Goal: Task Accomplishment & Management: Manage account settings

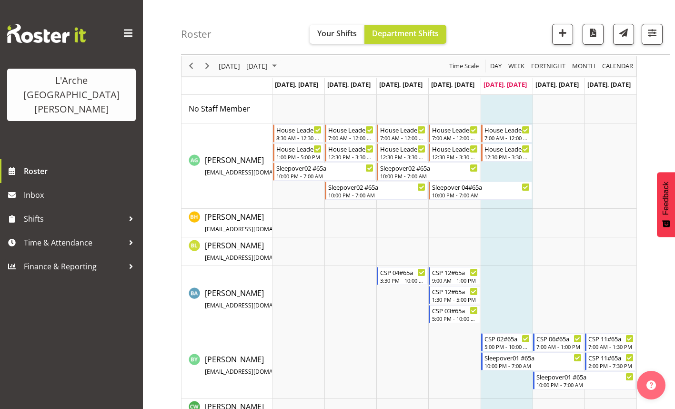
scroll to position [48, 0]
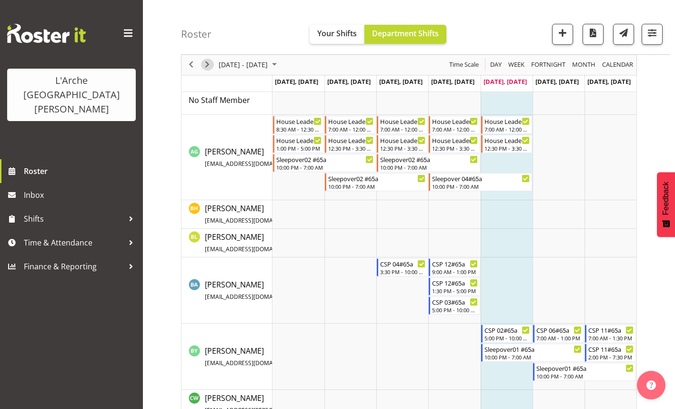
click at [205, 66] on span "Next" at bounding box center [207, 65] width 11 height 12
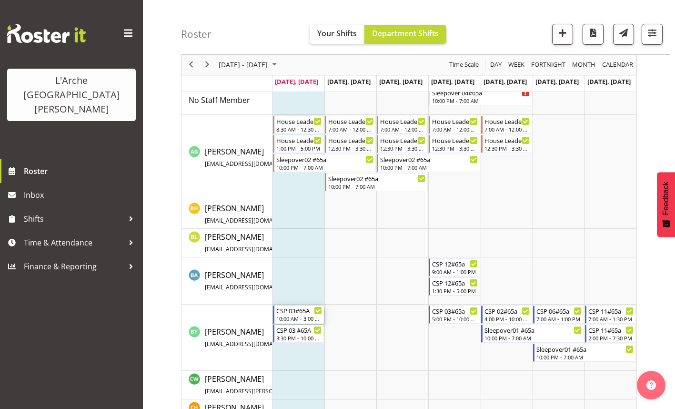
click at [296, 320] on div "10:00 AM - 3:00 PM" at bounding box center [299, 318] width 46 height 8
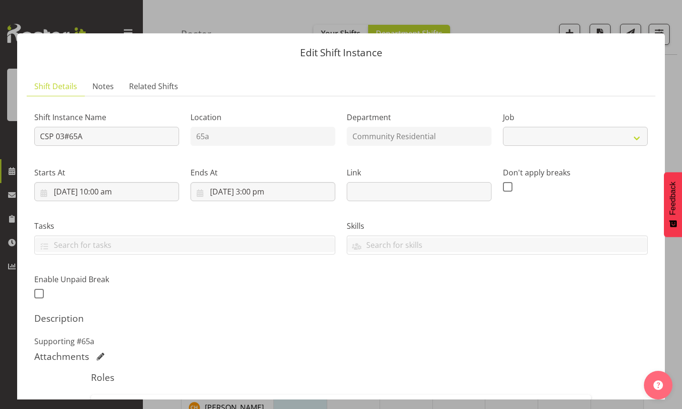
select select "2"
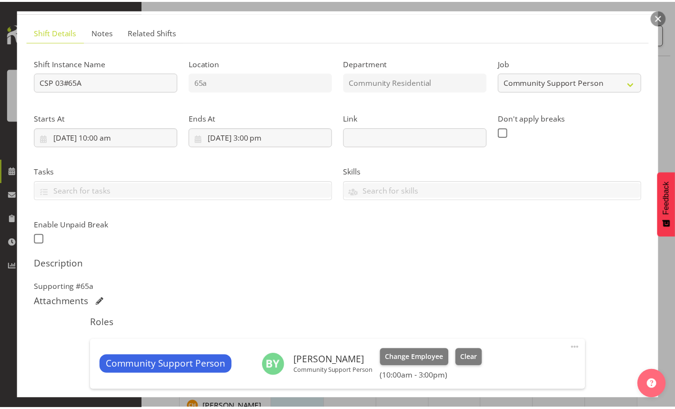
scroll to position [95, 0]
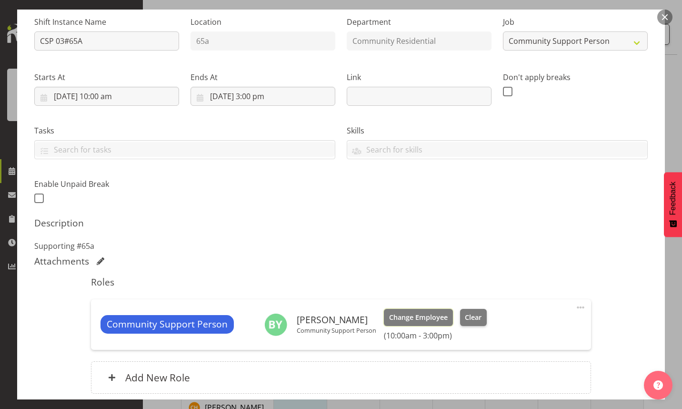
click at [404, 320] on span "Change Employee" at bounding box center [418, 317] width 59 height 10
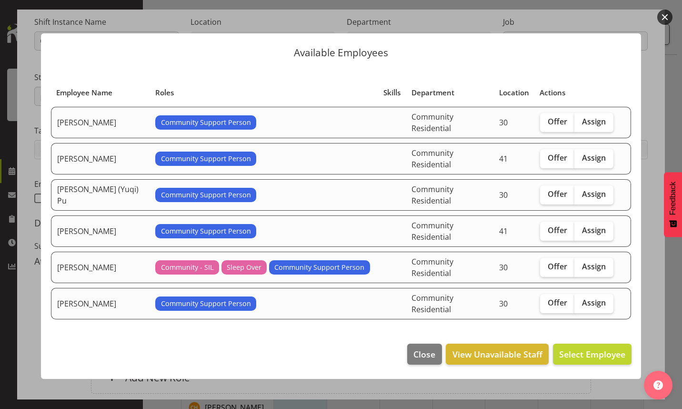
click at [588, 126] on span "Assign" at bounding box center [594, 122] width 24 height 10
click at [581, 125] on input "Assign" at bounding box center [578, 122] width 6 height 6
checkbox input "true"
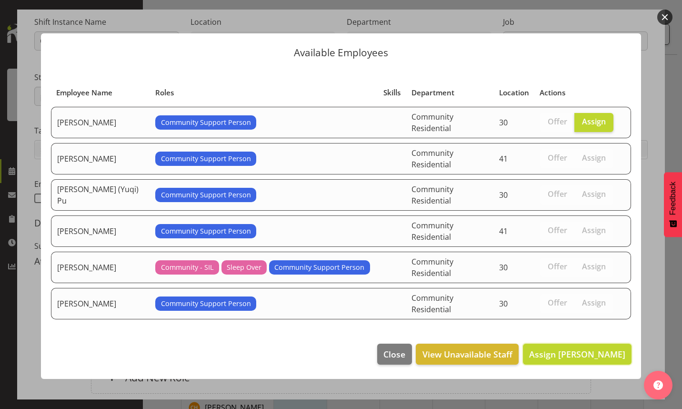
click at [593, 348] on span "Assign Bibi Ali" at bounding box center [577, 353] width 96 height 11
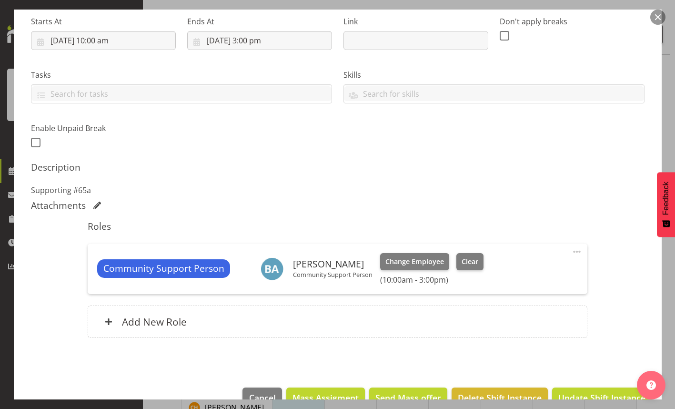
scroll to position [174, 0]
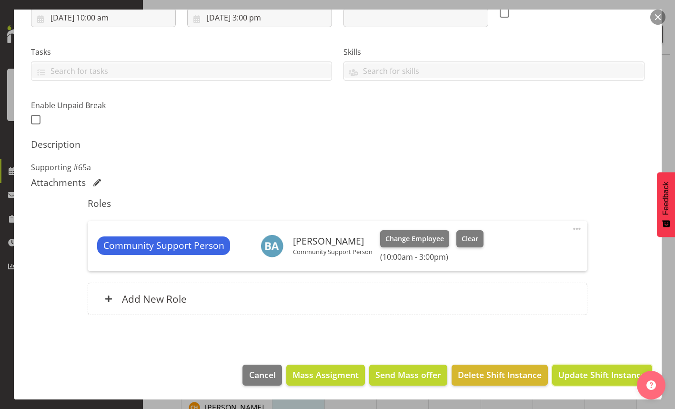
click at [577, 374] on span "Update Shift Instance" at bounding box center [601, 374] width 87 height 12
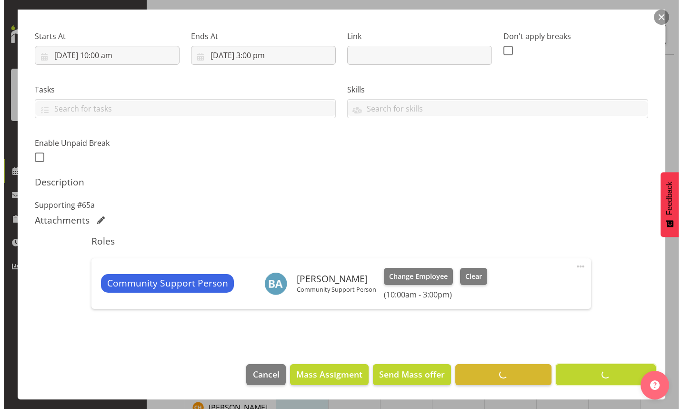
scroll to position [136, 0]
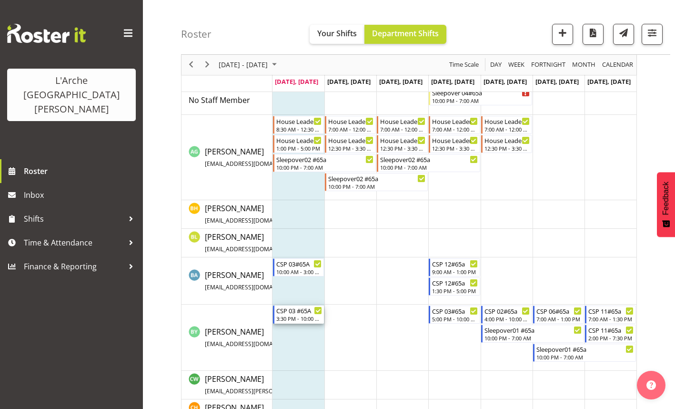
click at [294, 315] on div "3:30 PM - 10:00 PM" at bounding box center [299, 318] width 46 height 8
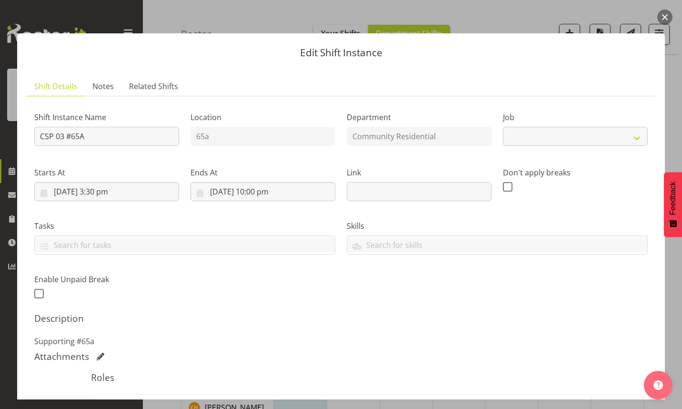
select select "2"
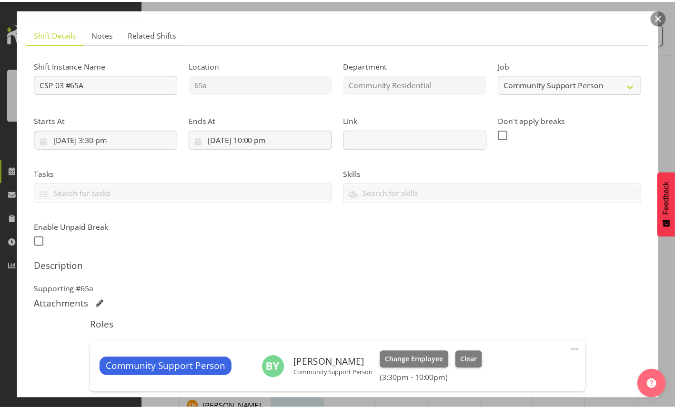
scroll to position [95, 0]
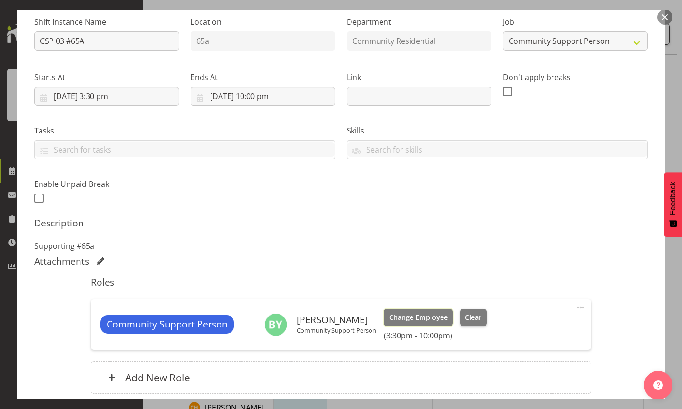
click at [410, 318] on span "Change Employee" at bounding box center [418, 317] width 59 height 10
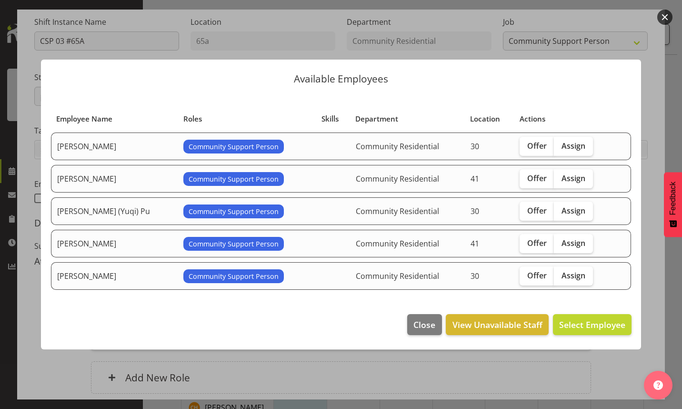
click at [562, 149] on span "Assign" at bounding box center [574, 146] width 24 height 10
click at [558, 149] on input "Assign" at bounding box center [557, 145] width 6 height 6
checkbox input "true"
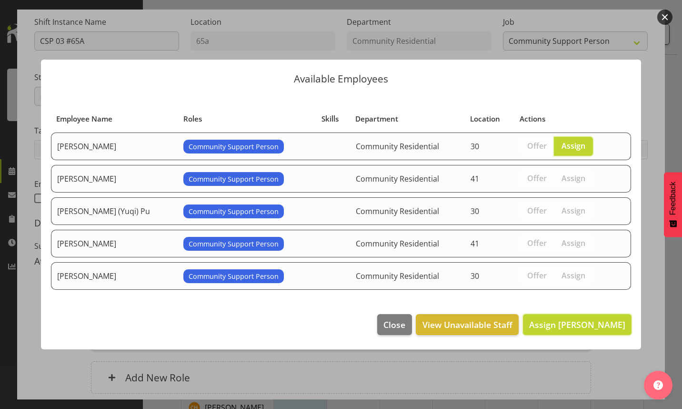
click at [596, 325] on span "Assign Bibi Ali" at bounding box center [577, 324] width 96 height 11
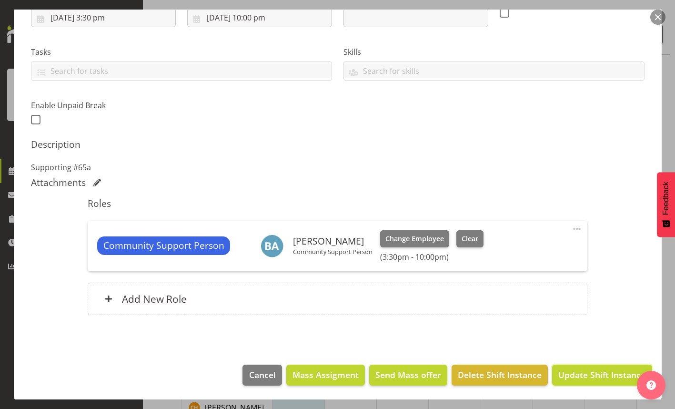
click at [589, 374] on span "Update Shift Instance" at bounding box center [601, 374] width 87 height 12
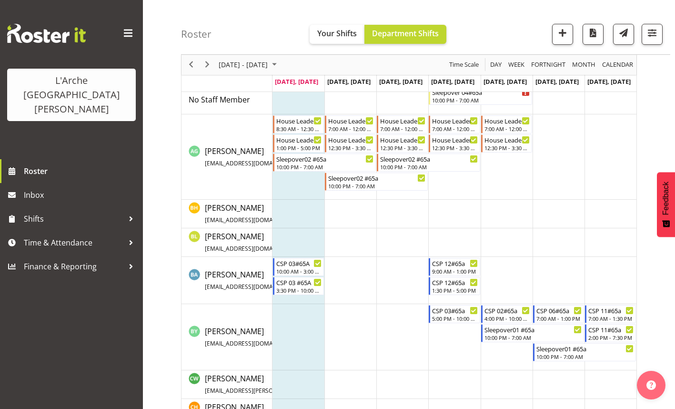
scroll to position [0, 0]
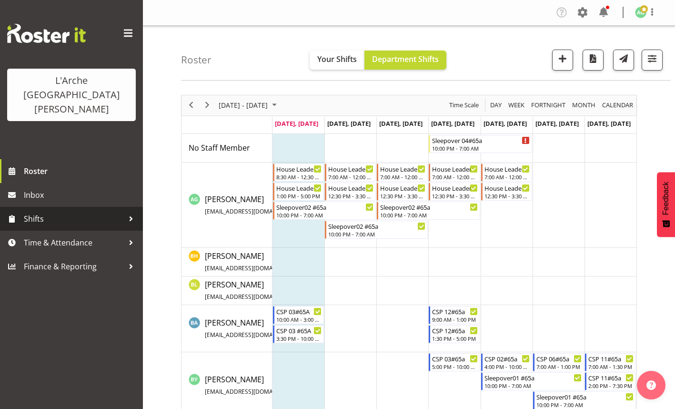
click at [31, 212] on span "Shifts" at bounding box center [74, 219] width 100 height 14
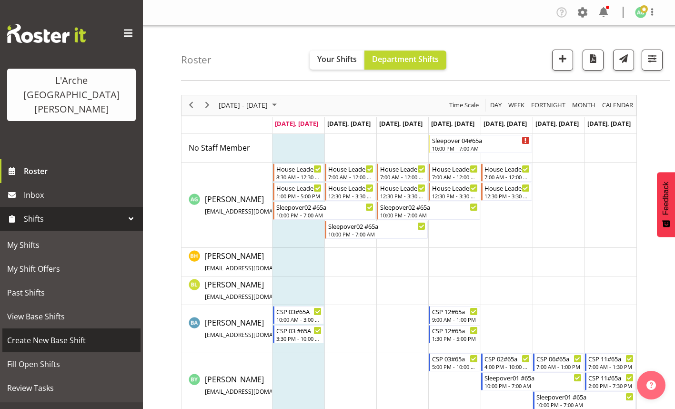
click at [38, 333] on span "Create New Base Shift" at bounding box center [71, 340] width 129 height 14
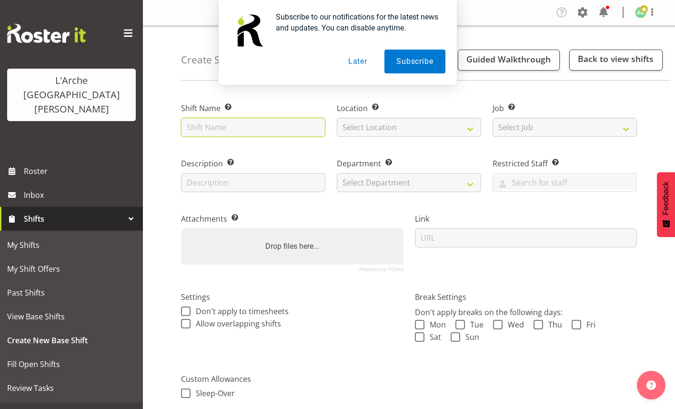
click at [247, 133] on input "text" at bounding box center [253, 127] width 144 height 19
type input "CSP 06 #65A"
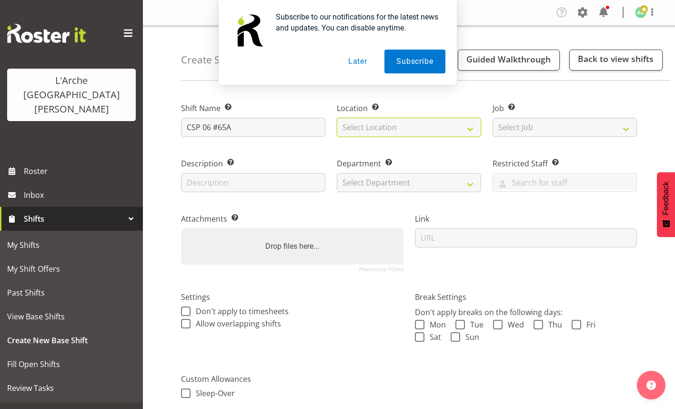
click at [418, 131] on select "Select Location 65a 30 73" at bounding box center [409, 127] width 144 height 19
select select "13"
click at [337, 118] on select "Select Location 65a 30 73" at bounding box center [409, 127] width 144 height 19
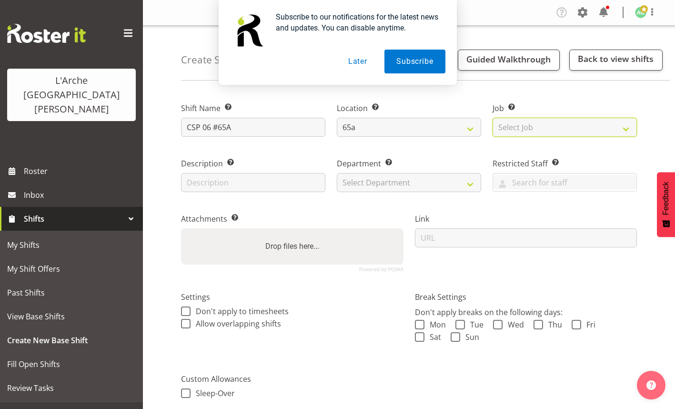
click at [557, 130] on select "Select Job Create new job Accounts Admin Art Coordinator Community Leader Commu…" at bounding box center [565, 127] width 144 height 19
select select "3"
click at [493, 118] on select "Select Job Create new job Accounts Admin Art Coordinator Community Leader Commu…" at bounding box center [565, 127] width 144 height 19
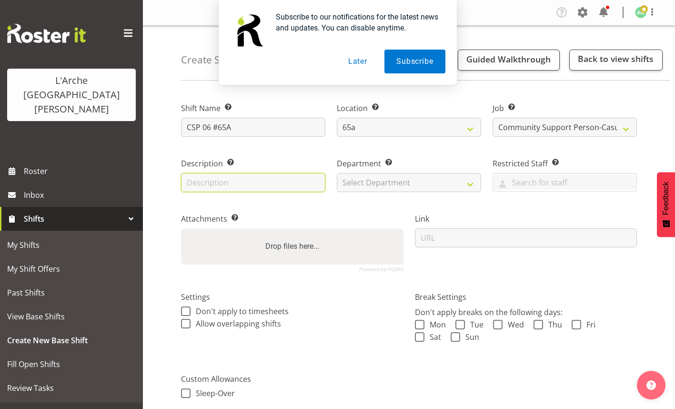
click at [264, 182] on input "text" at bounding box center [253, 182] width 144 height 19
type input "CSP 06 #65A"
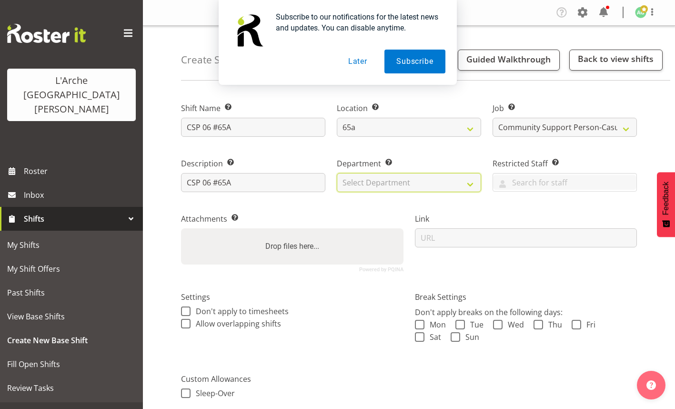
click at [418, 186] on select "Select Department Community Residential" at bounding box center [409, 182] width 144 height 19
select select "4"
click at [337, 173] on select "Select Department Community Residential" at bounding box center [409, 182] width 144 height 19
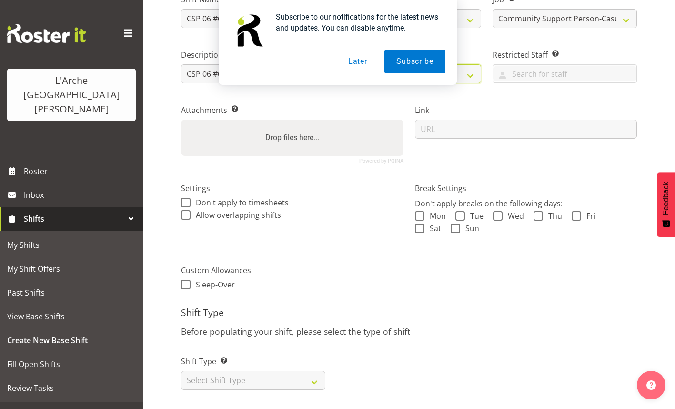
scroll to position [119, 0]
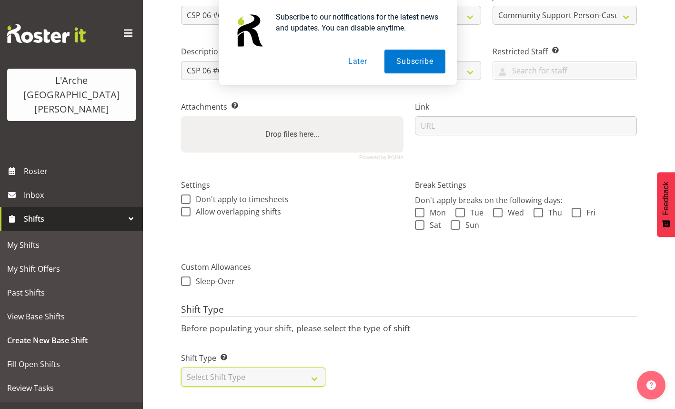
click at [311, 371] on select "Select Shift Type One Off Shift Recurring Shift Rotating Shift" at bounding box center [253, 376] width 144 height 19
select select "one_off"
click at [181, 367] on select "Select Shift Type One Off Shift Recurring Shift Rotating Shift" at bounding box center [253, 376] width 144 height 19
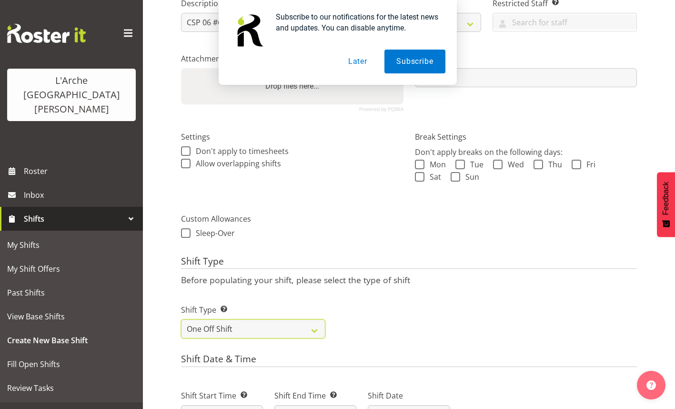
scroll to position [214, 0]
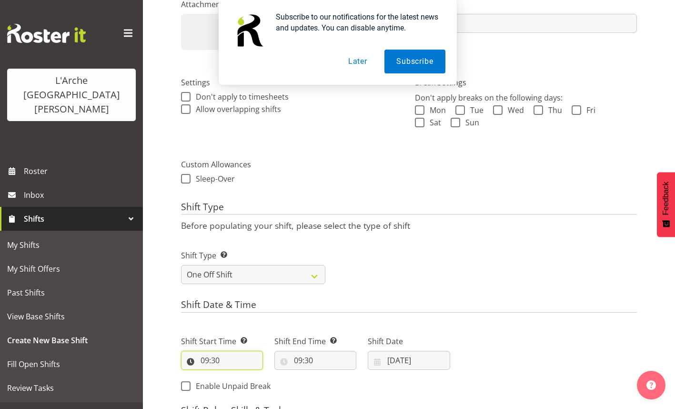
click at [210, 358] on input "09:30" at bounding box center [222, 360] width 82 height 19
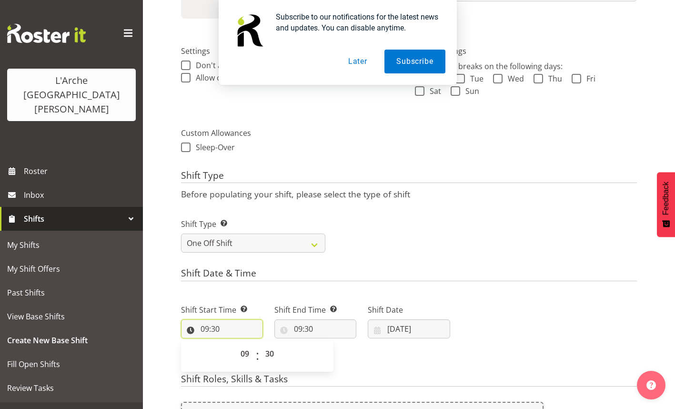
scroll to position [262, 0]
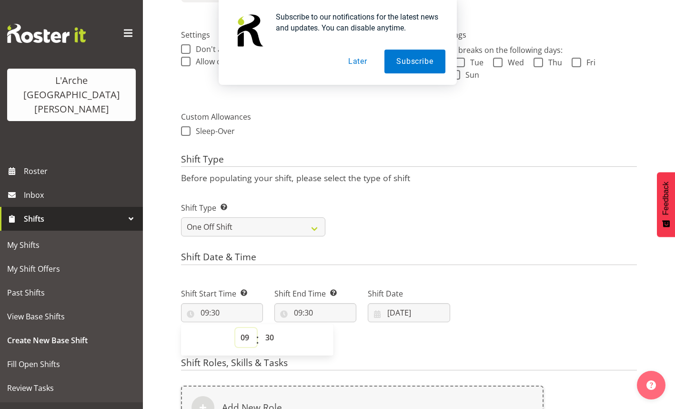
click at [246, 336] on select "00 01 02 03 04 05 06 07 08 09 10 11 12 13 14 15 16 17 18 19 20 21 22 23" at bounding box center [245, 337] width 21 height 19
select select "16"
click at [235, 328] on select "00 01 02 03 04 05 06 07 08 09 10 11 12 13 14 15 16 17 18 19 20 21 22 23" at bounding box center [245, 337] width 21 height 19
type input "16:30"
click at [271, 338] on select "00 01 02 03 04 05 06 07 08 09 10 11 12 13 14 15 16 17 18 19 20 21 22 23 24 25 2…" at bounding box center [270, 337] width 21 height 19
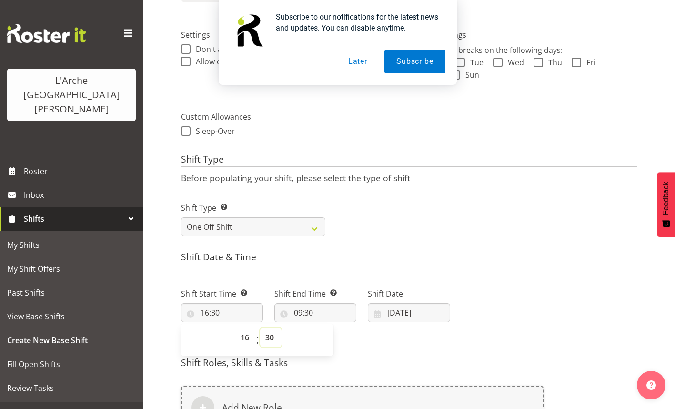
select select "0"
click at [260, 328] on select "00 01 02 03 04 05 06 07 08 09 10 11 12 13 14 15 16 17 18 19 20 21 22 23 24 25 2…" at bounding box center [270, 337] width 21 height 19
type input "16:00"
click at [304, 310] on input "09:30" at bounding box center [315, 312] width 82 height 19
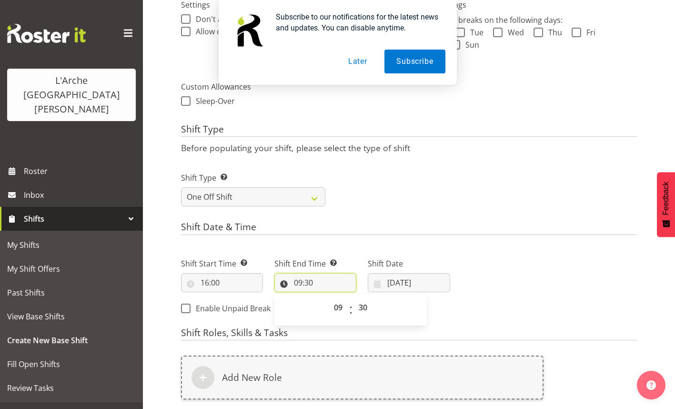
scroll to position [310, 0]
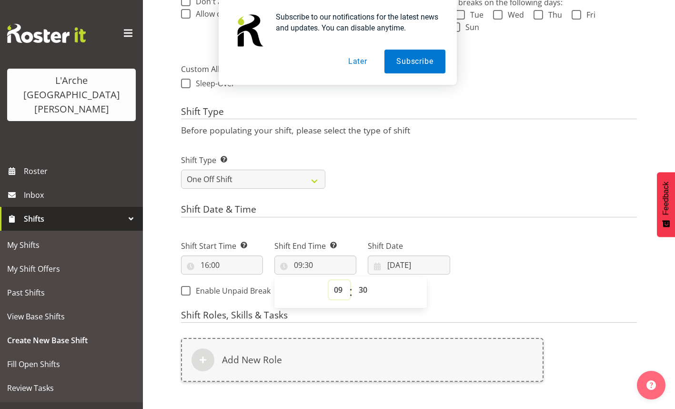
click at [340, 290] on select "00 01 02 03 04 05 06 07 08 09 10 11 12 13 14 15 16 17 18 19 20 21 22 23" at bounding box center [339, 289] width 21 height 19
select select "19"
click at [329, 280] on select "00 01 02 03 04 05 06 07 08 09 10 11 12 13 14 15 16 17 18 19 20 21 22 23" at bounding box center [339, 289] width 21 height 19
type input "19:30"
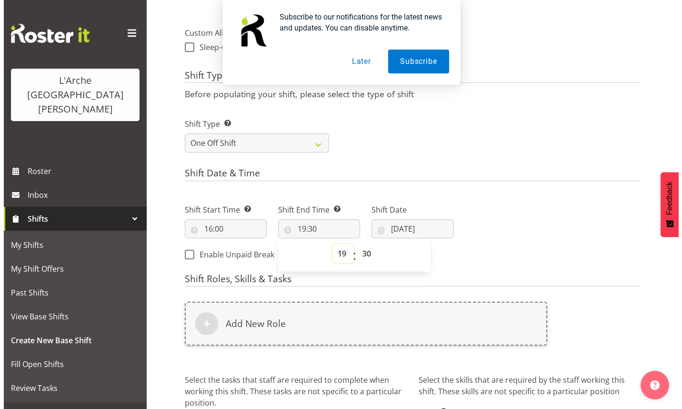
scroll to position [357, 0]
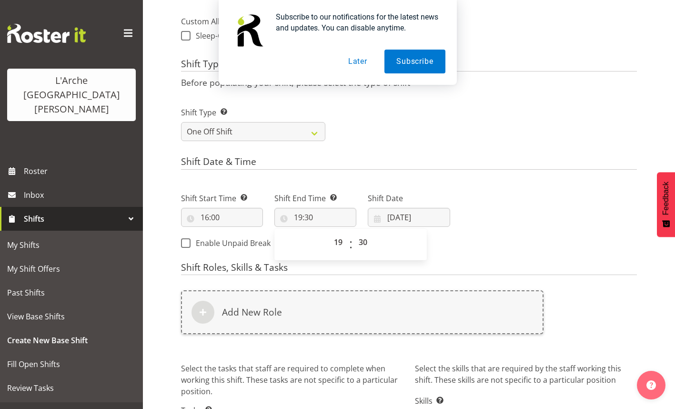
click at [257, 301] on div "Add New Role" at bounding box center [362, 312] width 363 height 44
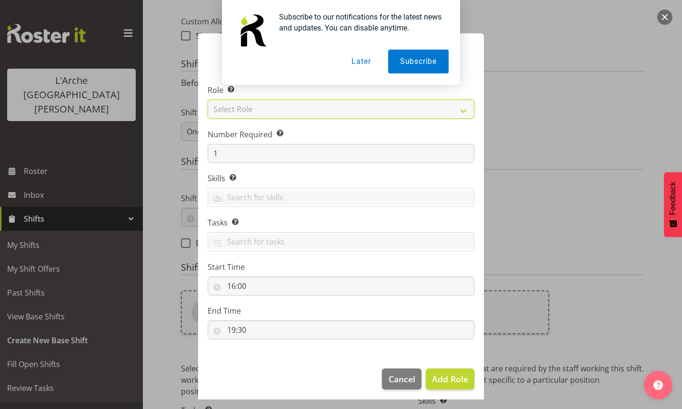
click at [272, 103] on select "Select Role Area Manager Art Coordination Community - SIL Community Leader Comm…" at bounding box center [341, 109] width 267 height 19
select select "287"
click at [208, 100] on select "Select Role Area Manager Art Coordination Community - SIL Community Leader Comm…" at bounding box center [341, 109] width 267 height 19
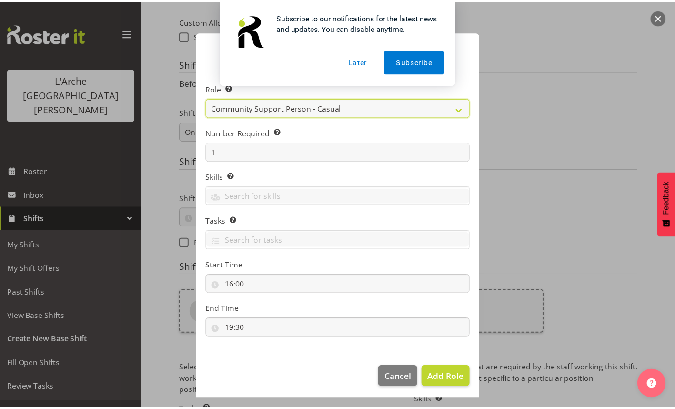
scroll to position [4, 0]
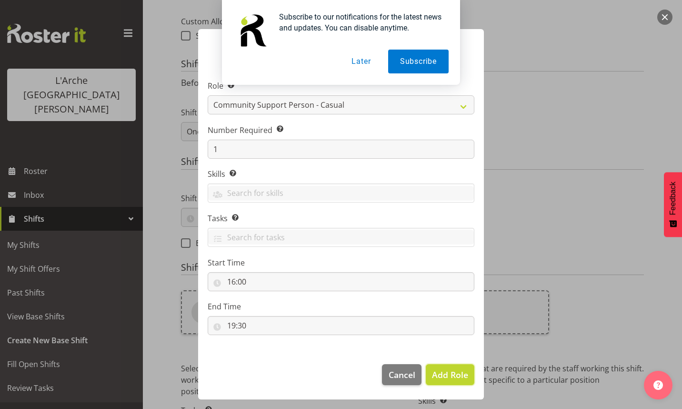
click at [445, 367] on button "Add Role" at bounding box center [450, 374] width 49 height 21
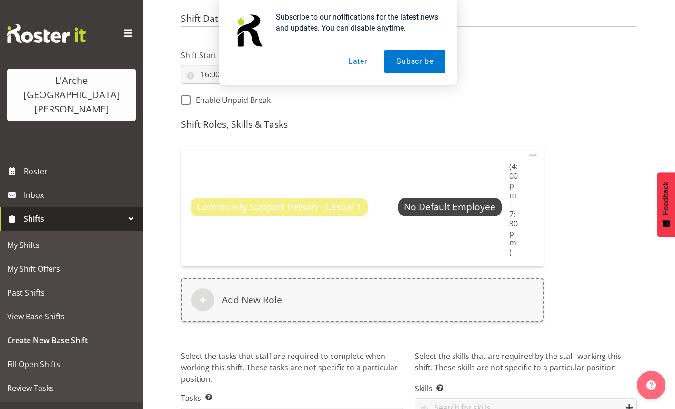
scroll to position [500, 0]
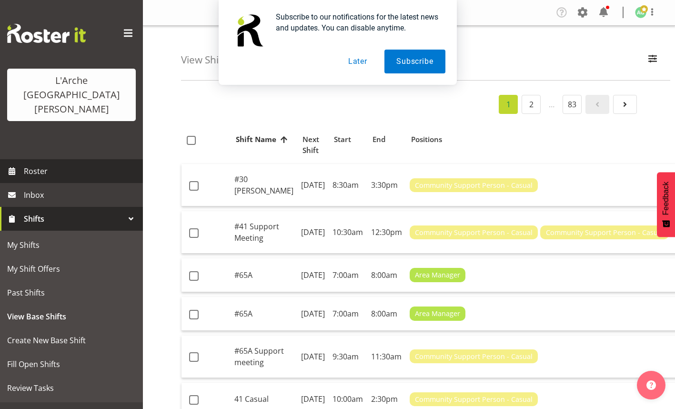
click at [21, 159] on link "Roster" at bounding box center [71, 171] width 143 height 24
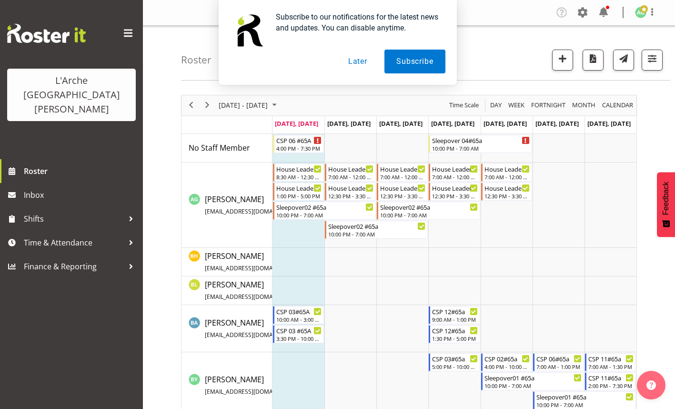
click at [356, 61] on button "Later" at bounding box center [357, 62] width 43 height 24
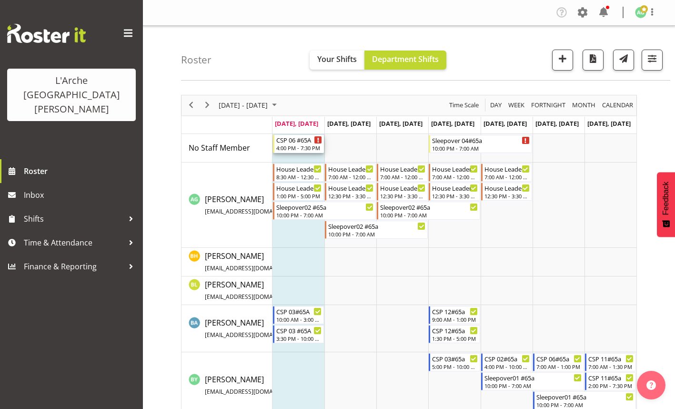
click at [297, 145] on div "4:00 PM - 7:30 PM" at bounding box center [299, 148] width 46 height 8
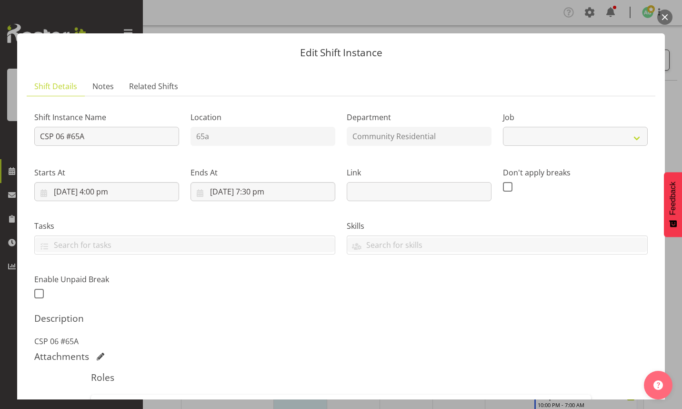
select select "3"
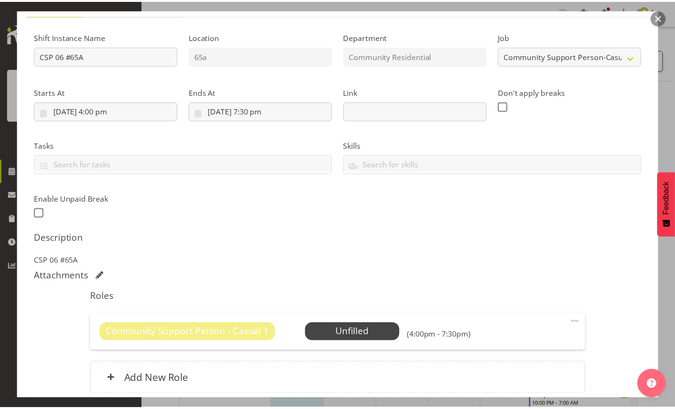
scroll to position [143, 0]
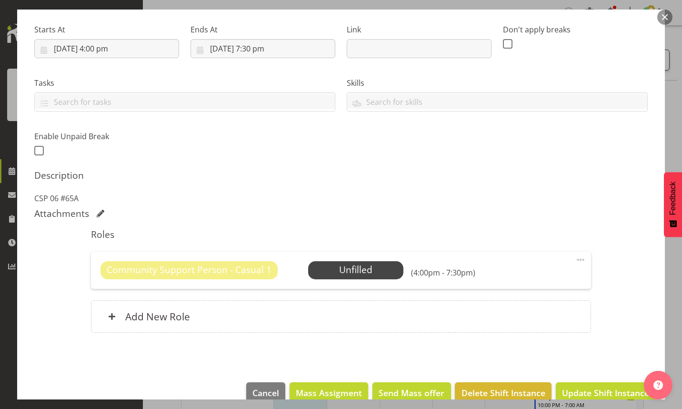
click at [0, 0] on span "Select Employee" at bounding box center [0, 0] width 0 height 0
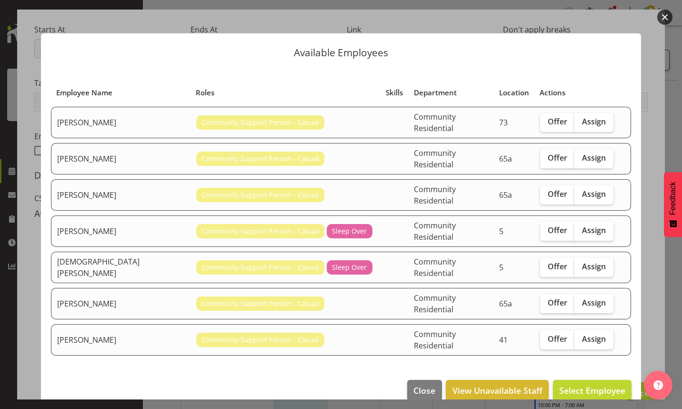
click at [583, 189] on span "Assign" at bounding box center [594, 194] width 24 height 10
click at [581, 191] on input "Assign" at bounding box center [578, 194] width 6 height 6
checkbox input "true"
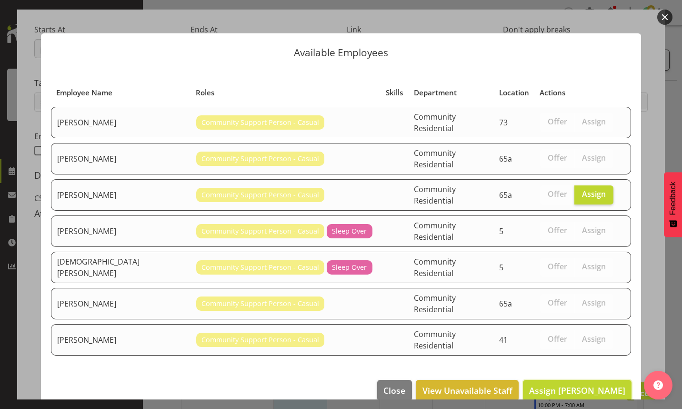
click at [584, 384] on span "Assign [PERSON_NAME]" at bounding box center [577, 389] width 96 height 11
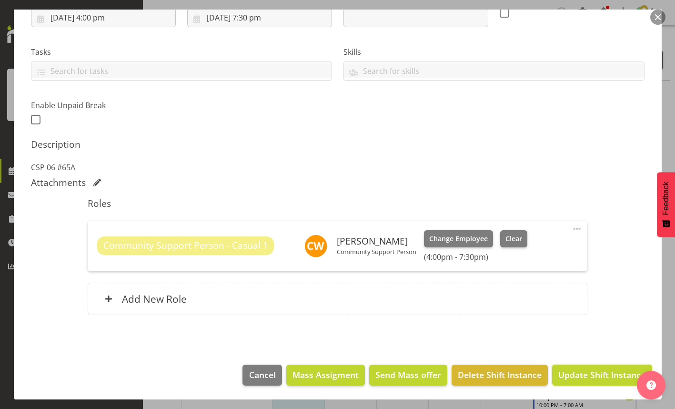
click at [596, 375] on span "Update Shift Instance" at bounding box center [601, 374] width 87 height 12
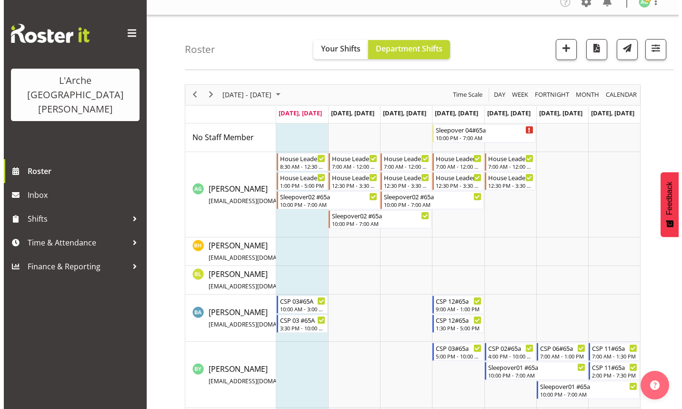
scroll to position [0, 0]
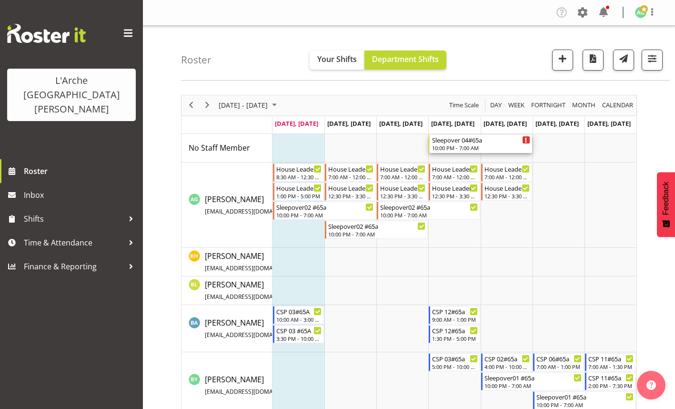
click at [456, 146] on div "10:00 PM - 7:00 AM" at bounding box center [481, 148] width 98 height 8
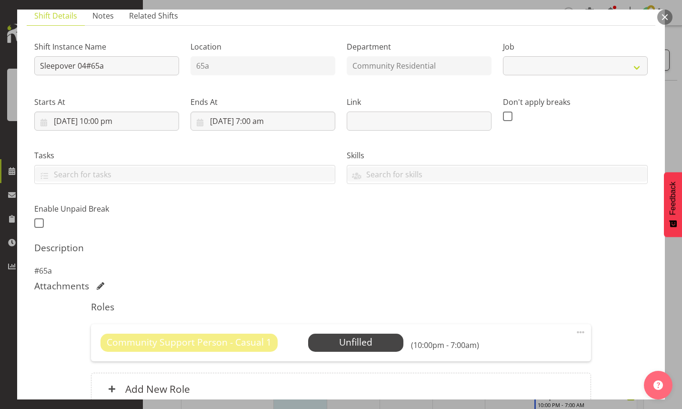
scroll to position [143, 0]
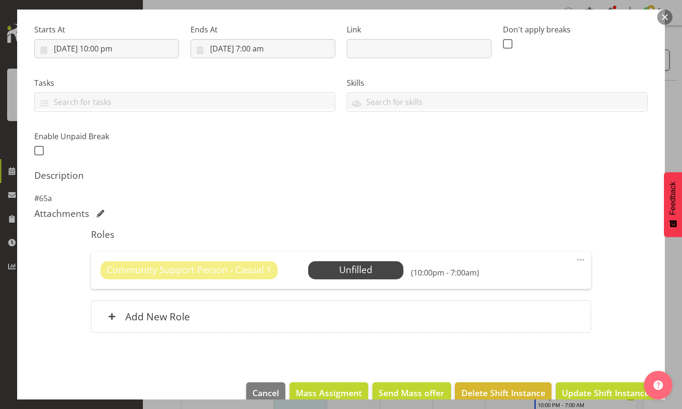
select select "3"
click at [575, 259] on span at bounding box center [580, 259] width 11 height 11
click at [522, 285] on link "Edit" at bounding box center [540, 280] width 91 height 17
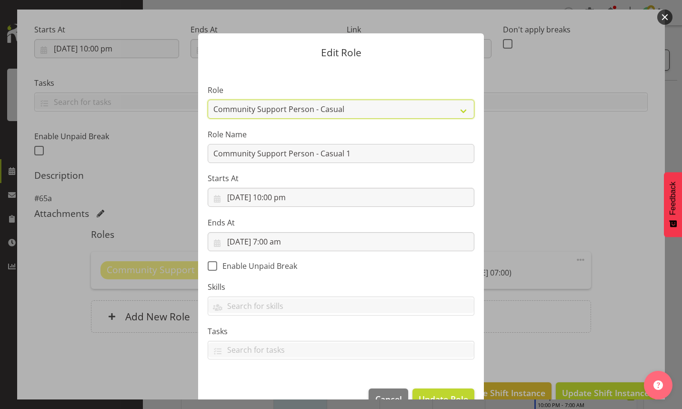
click at [461, 114] on select "Area Manager Art Coordination Community - SIL Community Leader Community Suppor…" at bounding box center [341, 109] width 267 height 19
select select "13"
click at [208, 100] on select "Area Manager Art Coordination Community - SIL Community Leader Community Suppor…" at bounding box center [341, 109] width 267 height 19
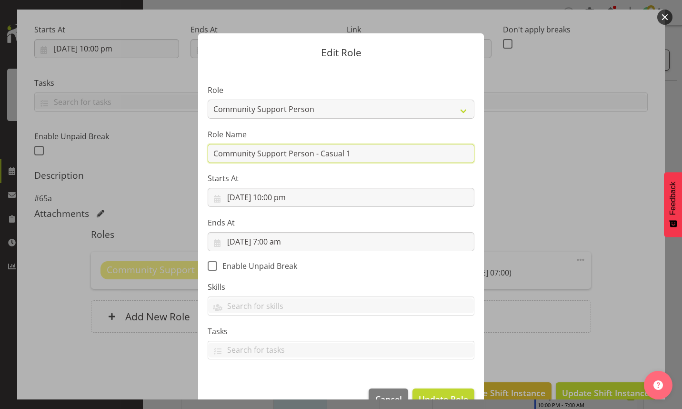
click at [346, 154] on input "Community Support Person - Casual 1" at bounding box center [341, 153] width 267 height 19
type input "C"
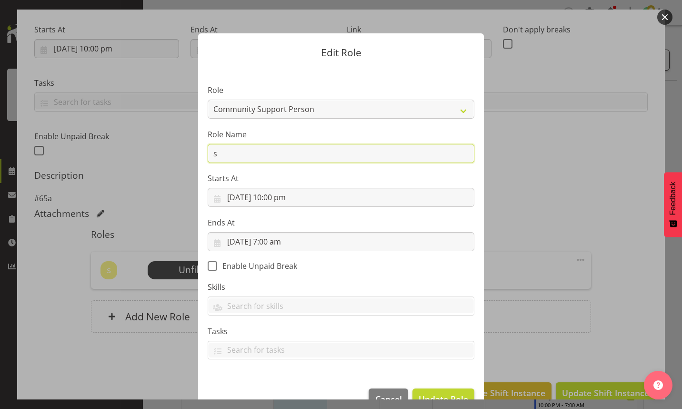
type input "sleepover #65a"
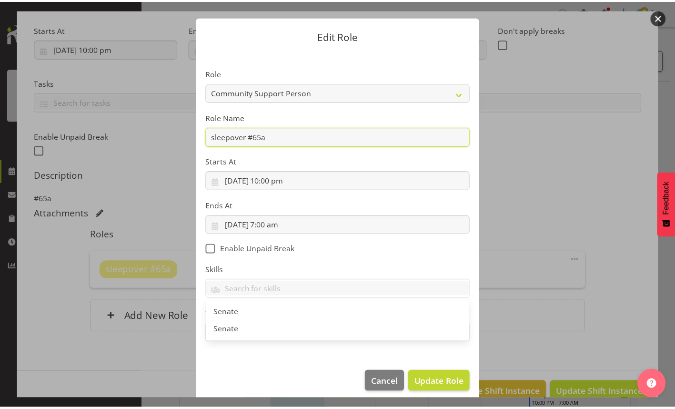
scroll to position [24, 0]
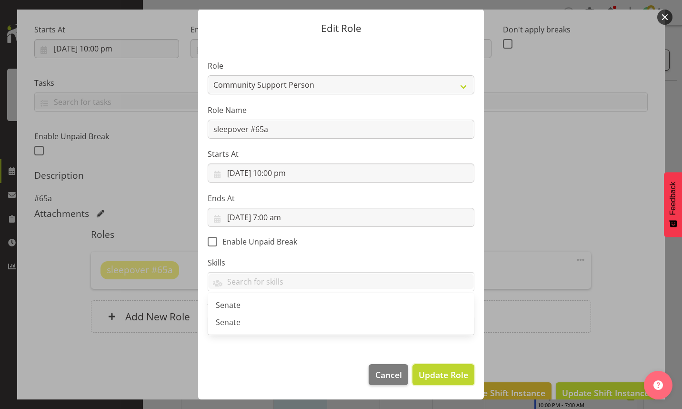
click at [439, 376] on span "Update Role" at bounding box center [444, 374] width 50 height 12
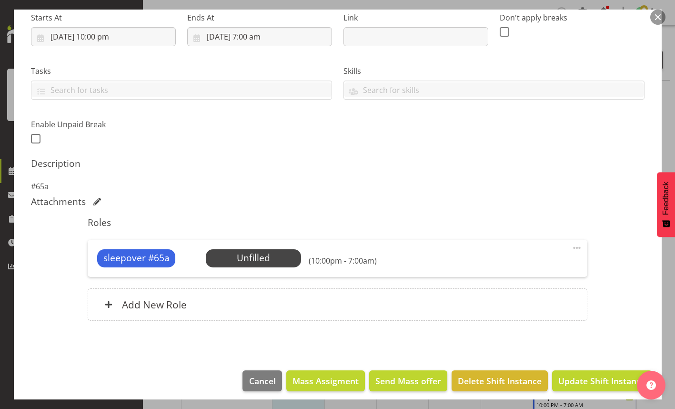
scroll to position [161, 0]
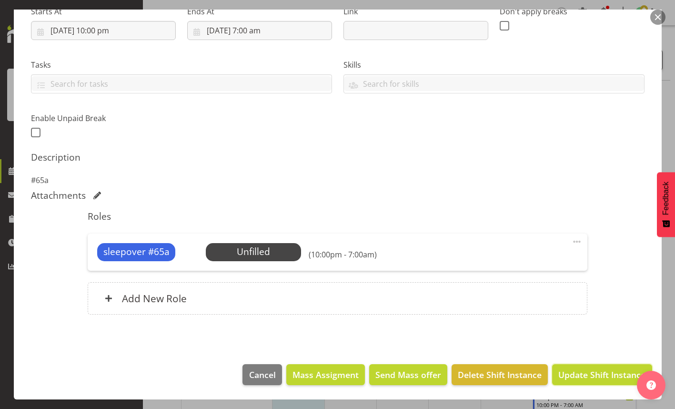
click at [576, 372] on span "Update Shift Instance" at bounding box center [601, 374] width 87 height 12
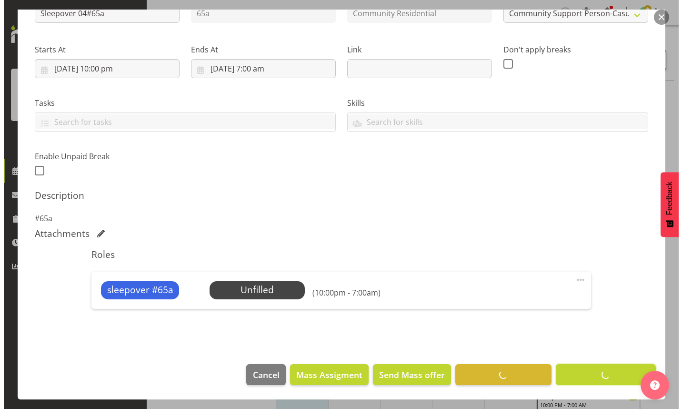
scroll to position [123, 0]
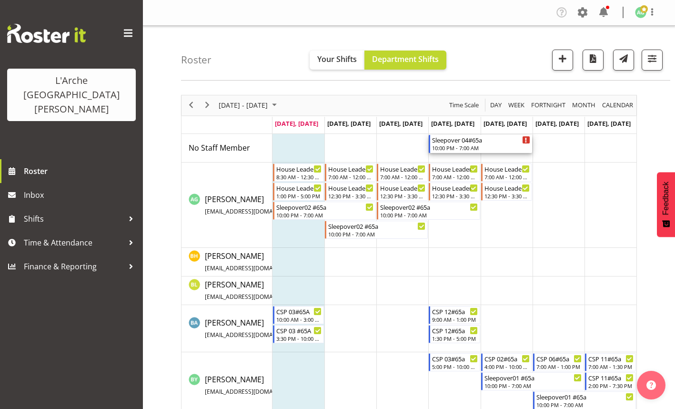
click at [445, 141] on div "Sleepover 04#65a" at bounding box center [481, 140] width 98 height 10
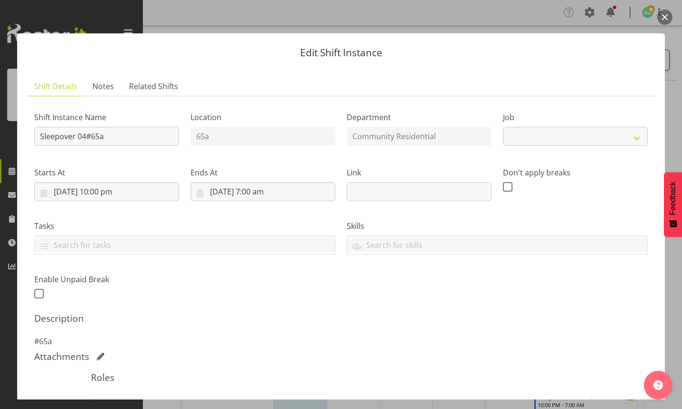
select select "3"
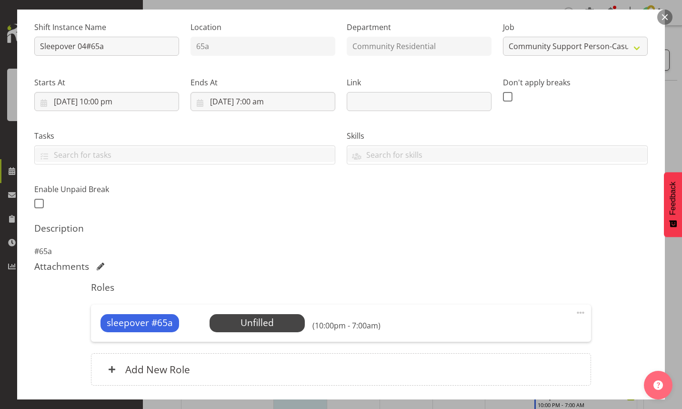
scroll to position [95, 0]
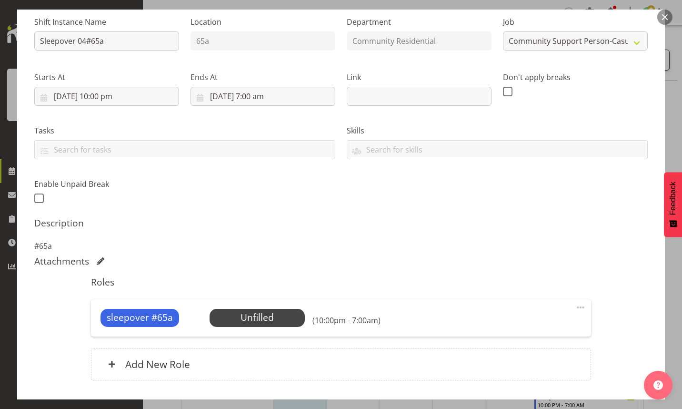
click at [0, 0] on span "Select Employee" at bounding box center [0, 0] width 0 height 0
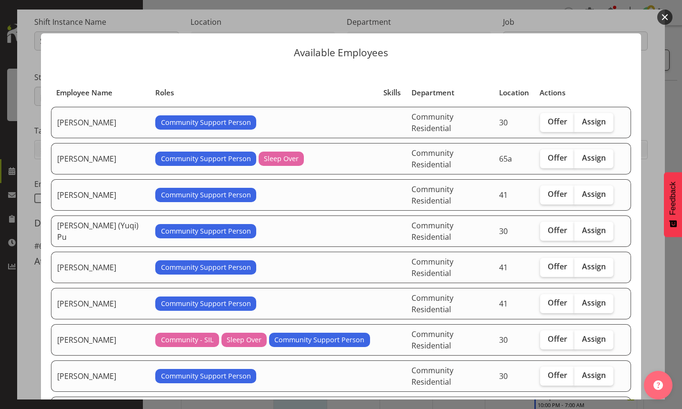
click at [592, 153] on span "Assign" at bounding box center [594, 158] width 24 height 10
click at [581, 155] on input "Assign" at bounding box center [578, 158] width 6 height 6
checkbox input "true"
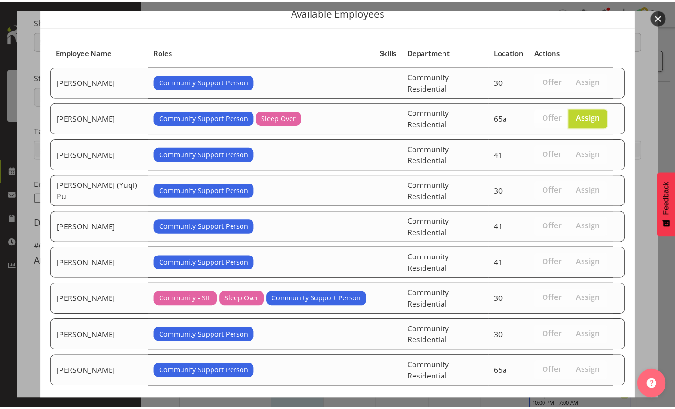
scroll to position [54, 0]
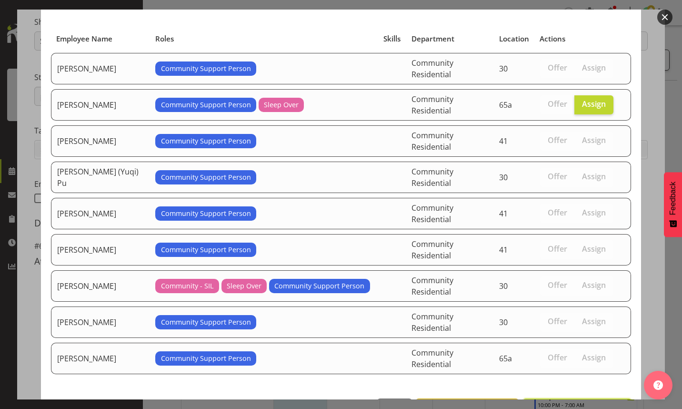
click at [580, 403] on span "Assign [PERSON_NAME]" at bounding box center [577, 408] width 96 height 11
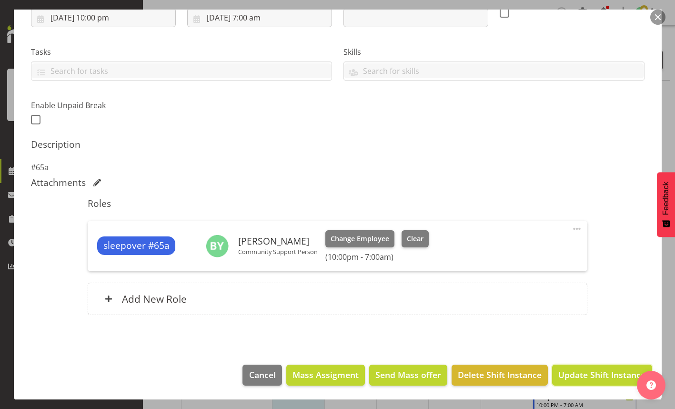
click at [575, 376] on span "Update Shift Instance" at bounding box center [601, 374] width 87 height 12
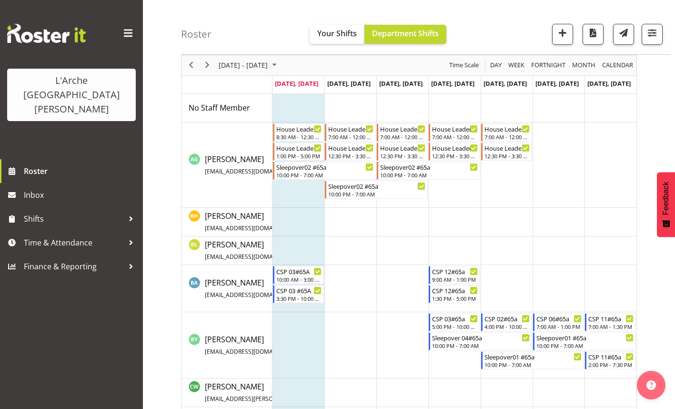
scroll to position [0, 0]
